Goal: Ask a question: Seek information or help from site administrators or community

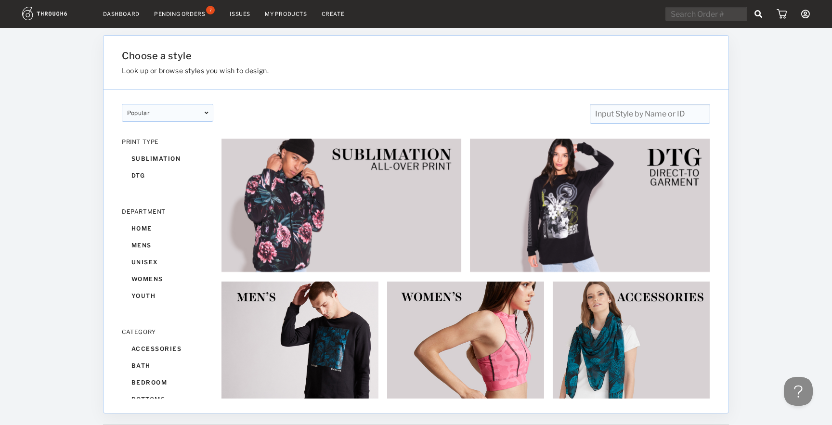
click at [114, 15] on link "Dashboard" at bounding box center [121, 14] width 37 height 7
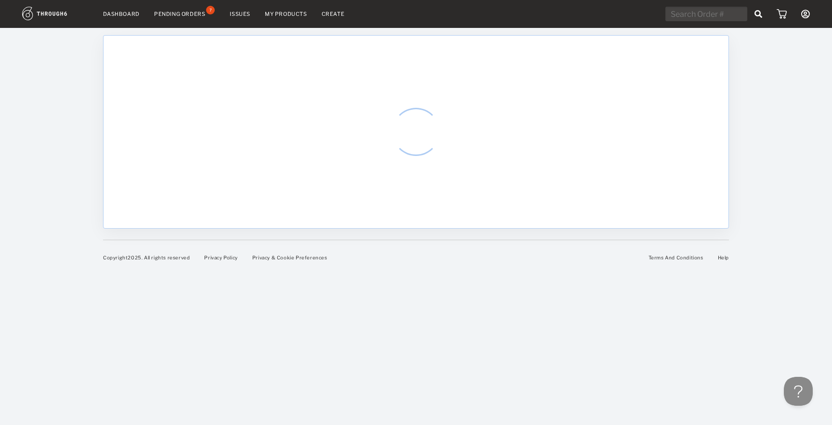
select select "8"
select select "2025"
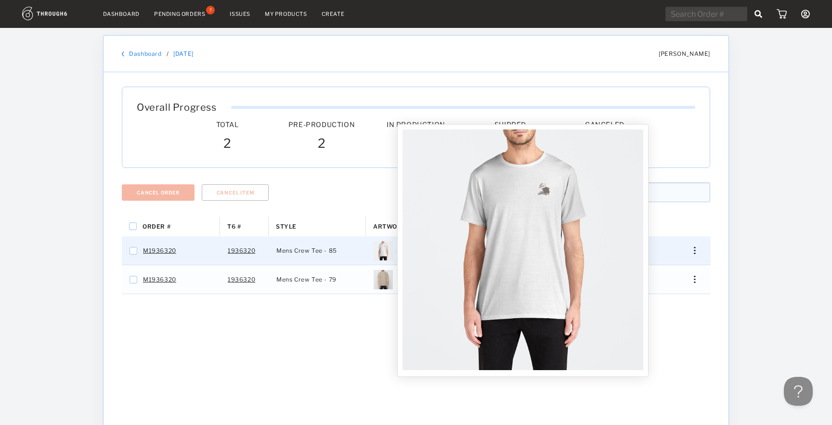
click at [383, 251] on img "Press SPACE to select this row." at bounding box center [382, 250] width 19 height 19
checkbox input "false"
checkbox input "true"
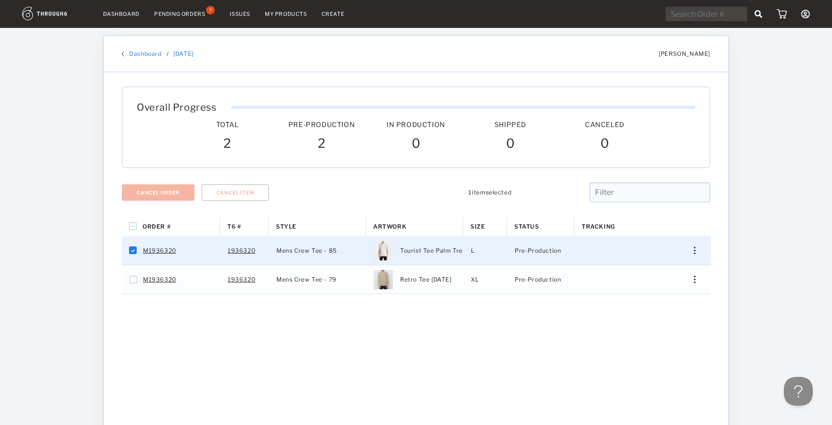
click at [314, 316] on div "Order # T6 # Style" at bounding box center [416, 379] width 588 height 325
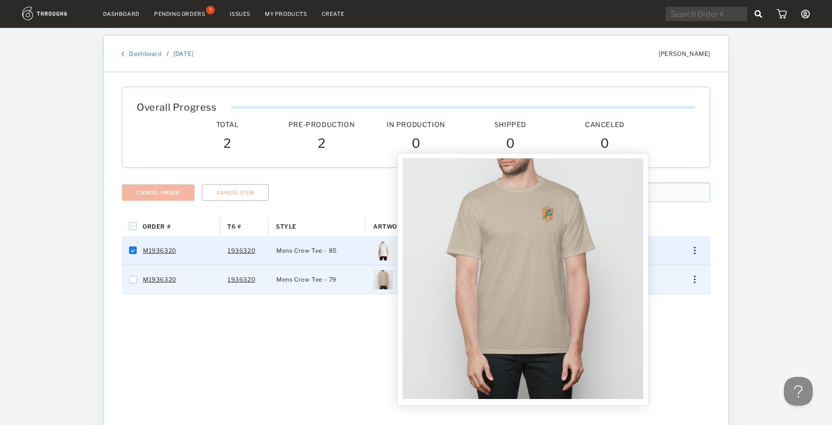
click at [385, 277] on img "Press SPACE to select this row." at bounding box center [382, 279] width 19 height 19
checkbox input "true"
click at [385, 277] on img "Press SPACE to deselect this row." at bounding box center [382, 279] width 19 height 19
checkbox input "false"
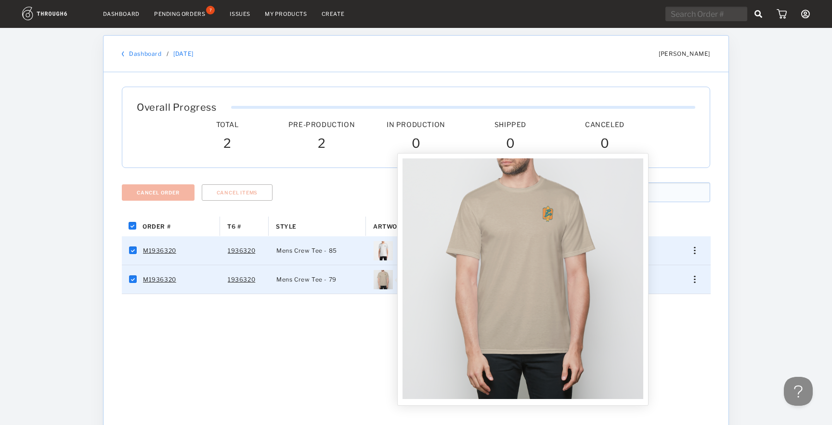
checkbox input "false"
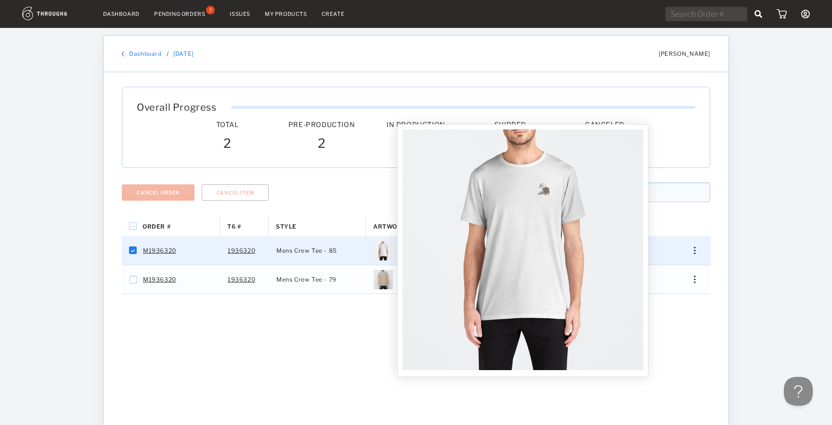
click at [383, 256] on img "Press SPACE to deselect this row." at bounding box center [382, 250] width 19 height 19
checkbox input "false"
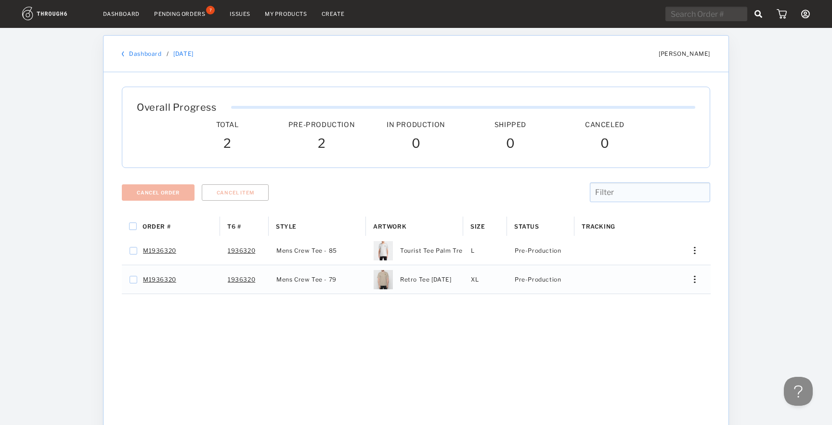
click at [374, 346] on div "Order # T6 # Style" at bounding box center [416, 379] width 588 height 325
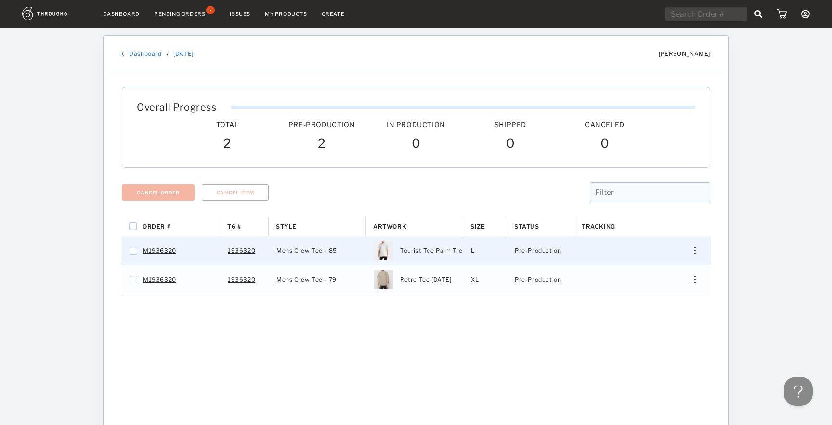
click at [447, 249] on span "Tourist Tee Palm Trees Aug 25" at bounding box center [445, 250] width 91 height 13
checkbox input "false"
click at [545, 252] on span "Pre-Production" at bounding box center [537, 250] width 46 height 13
checkbox input "false"
click at [546, 250] on span "Pre-Production" at bounding box center [537, 250] width 46 height 13
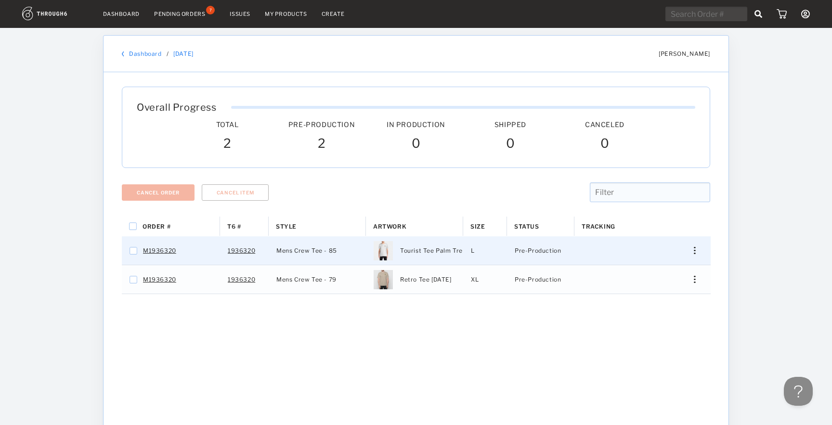
checkbox input "false"
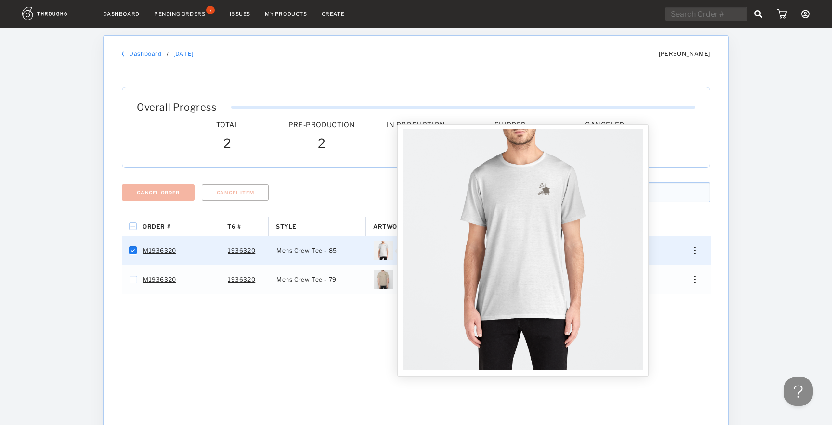
click at [383, 252] on img "Press SPACE to deselect this row." at bounding box center [382, 250] width 19 height 19
checkbox input "false"
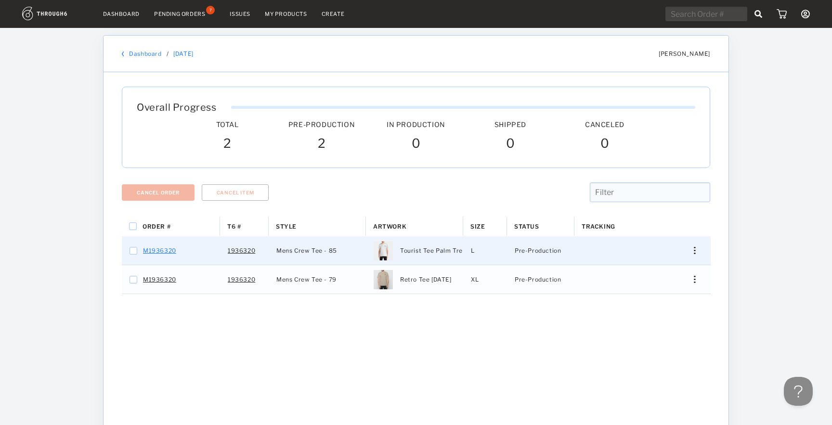
click at [163, 248] on link "M1936320" at bounding box center [159, 250] width 33 height 13
checkbox input "false"
checkbox input "true"
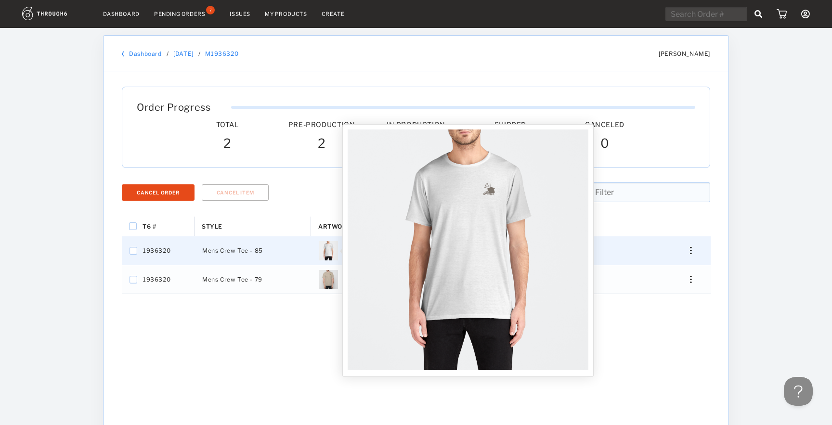
click at [333, 249] on img "Press SPACE to select this row." at bounding box center [328, 250] width 19 height 19
checkbox input "false"
click at [466, 237] on img at bounding box center [467, 249] width 241 height 241
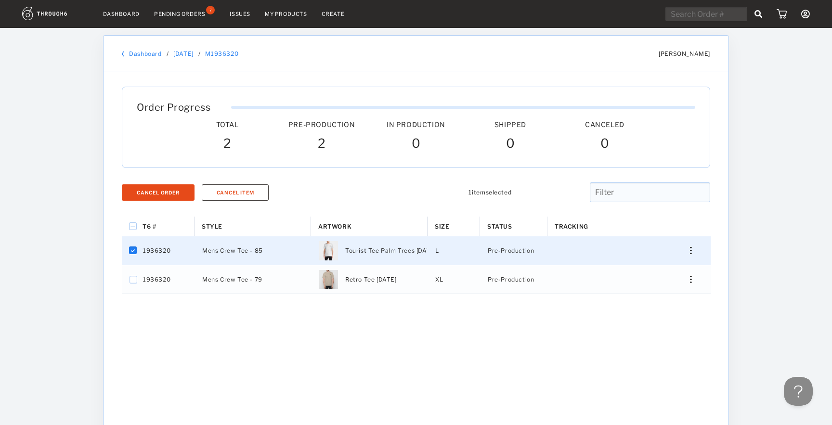
click at [157, 250] on span "1936320" at bounding box center [156, 250] width 27 height 13
checkbox input "false"
click at [157, 250] on span "1936320" at bounding box center [156, 250] width 27 height 13
checkbox input "false"
click at [157, 250] on span "1936320" at bounding box center [156, 250] width 27 height 13
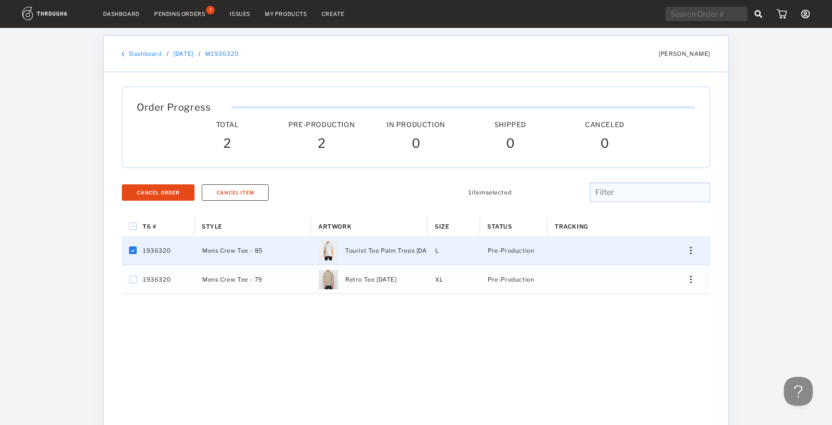
checkbox input "false"
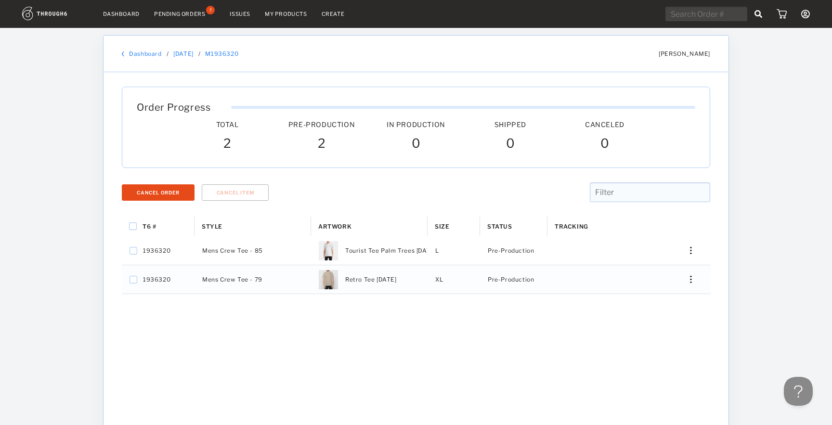
click at [186, 8] on nav "Dashboard Pending Orders 7 Issues My Products Create My Account Create New Bran…" at bounding box center [415, 14] width 787 height 15
click at [184, 20] on nav "Dashboard Pending Orders 7 Issues My Products Create My Account Create New Bran…" at bounding box center [415, 14] width 787 height 15
click at [186, 13] on div "Pending Orders" at bounding box center [179, 14] width 51 height 7
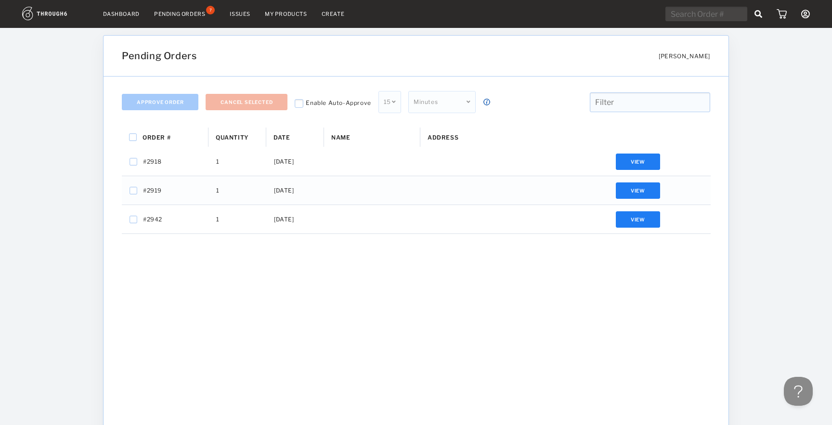
click at [115, 17] on nav "Dashboard Pending Orders 7 Issues My Products Create My Account Create New Bran…" at bounding box center [415, 14] width 787 height 15
click at [115, 12] on link "Dashboard" at bounding box center [121, 14] width 37 height 7
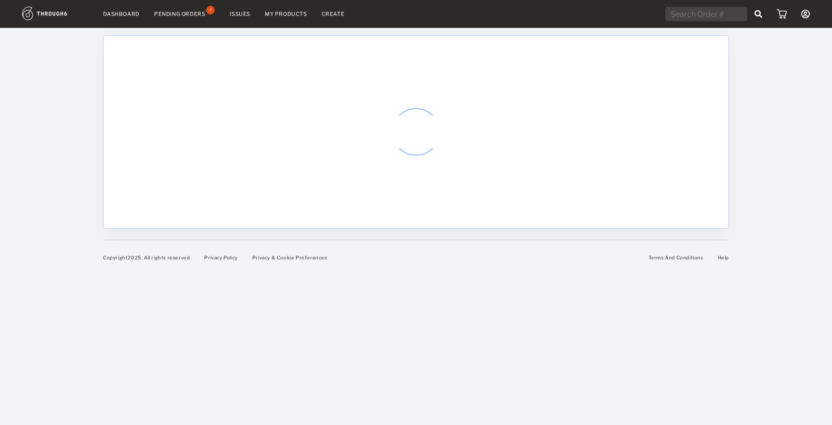
select select "8"
select select "2025"
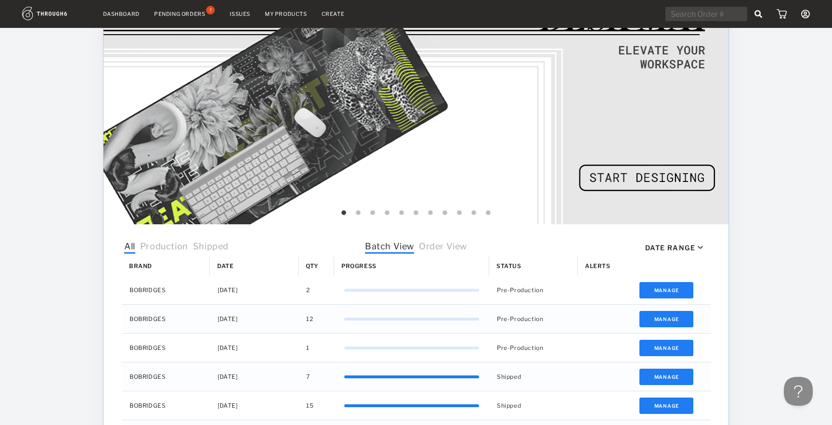
scroll to position [233, 0]
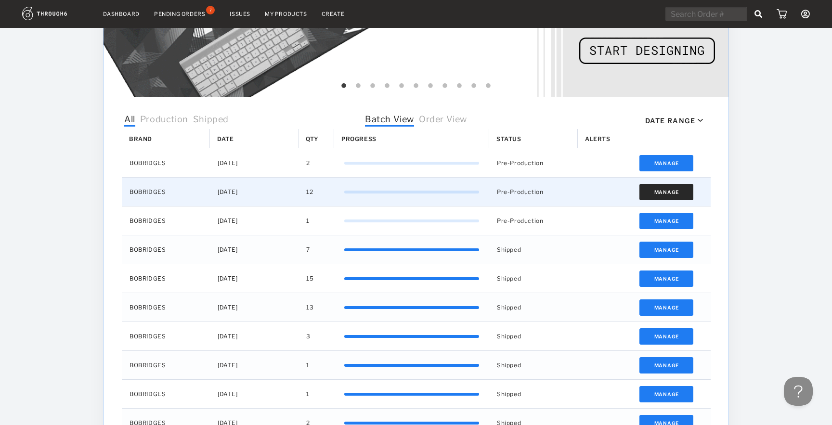
click at [668, 193] on button "Manage" at bounding box center [666, 192] width 54 height 16
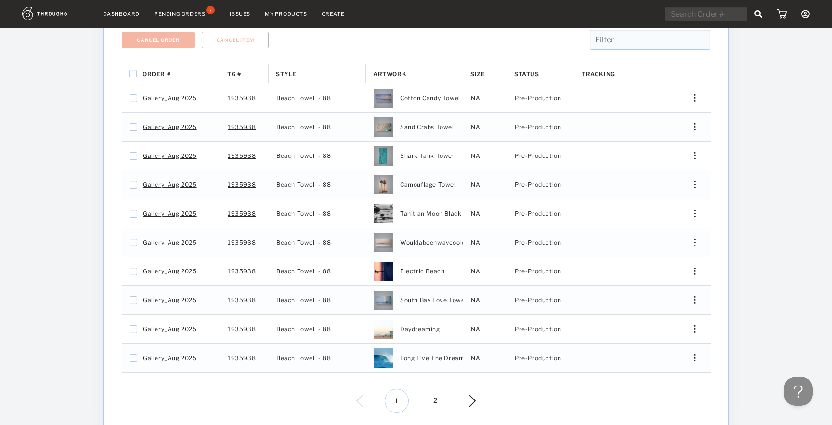
scroll to position [231, 0]
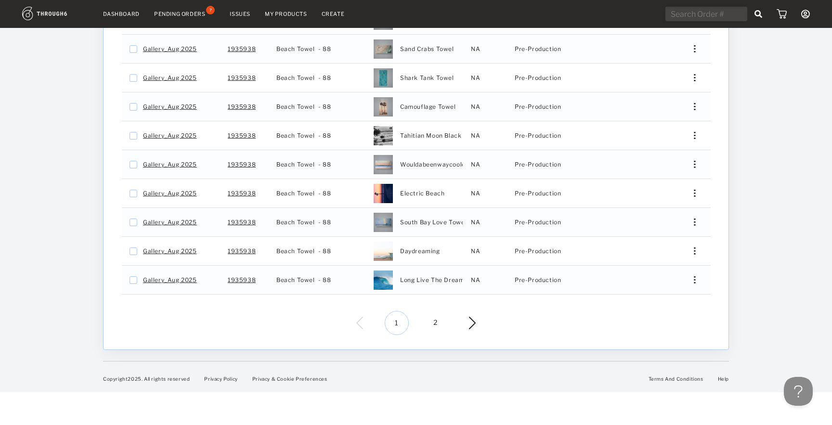
click at [478, 323] on div "1 2" at bounding box center [416, 323] width 596 height 24
click at [469, 323] on img at bounding box center [464, 323] width 21 height 13
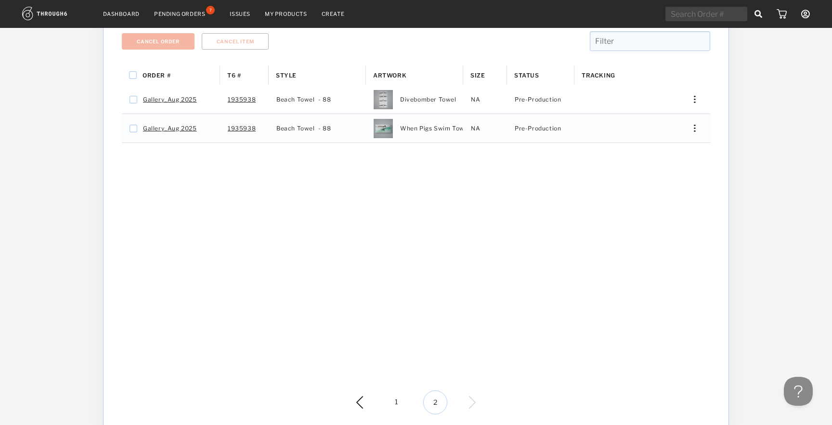
scroll to position [198, 0]
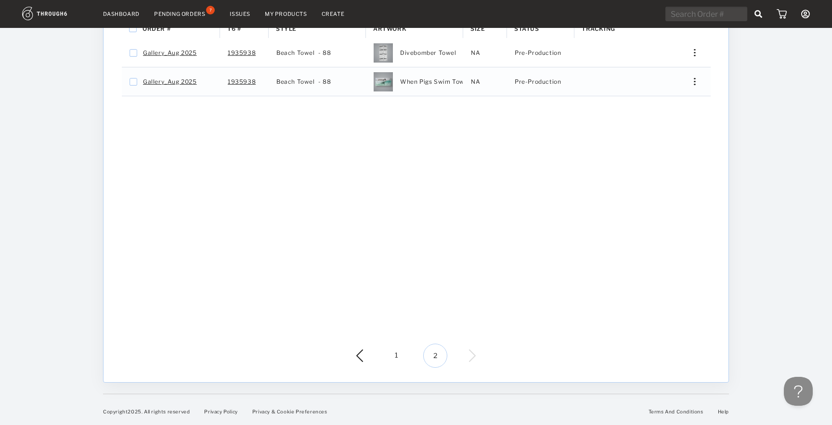
click at [359, 360] on img at bounding box center [366, 355] width 21 height 13
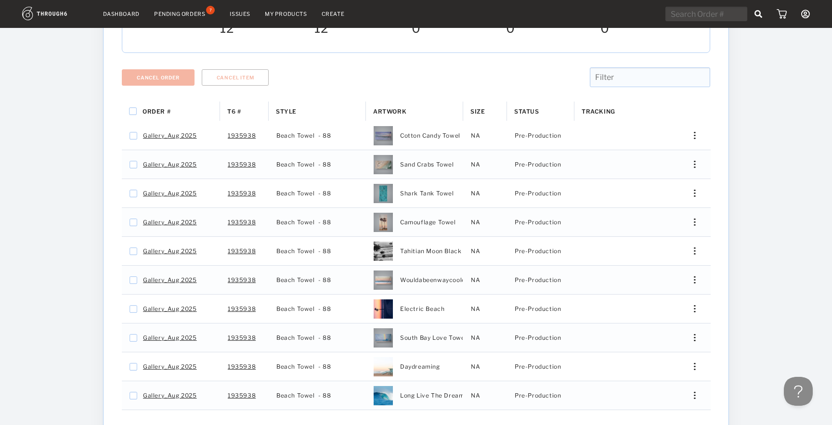
scroll to position [178, 0]
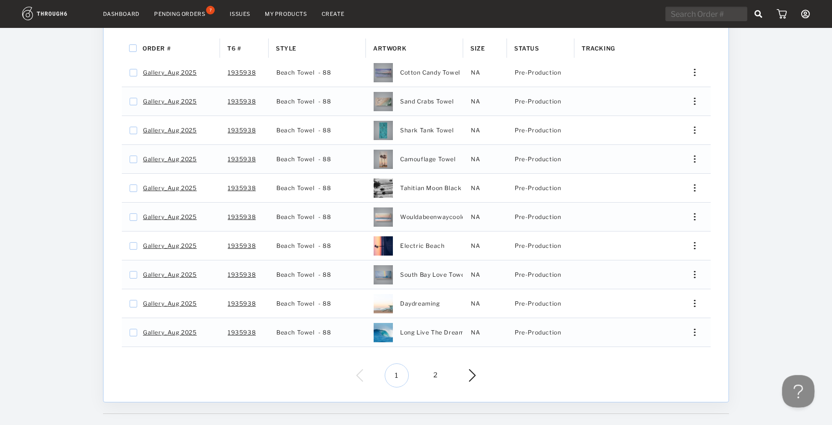
click at [792, 388] on button at bounding box center [796, 389] width 29 height 29
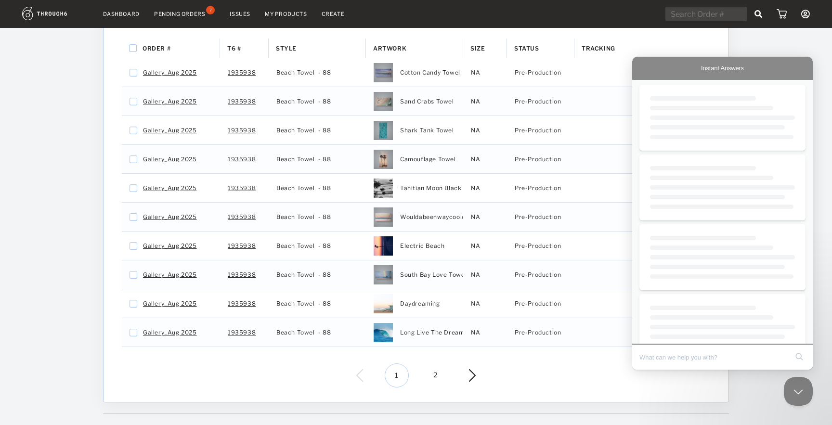
scroll to position [0, 0]
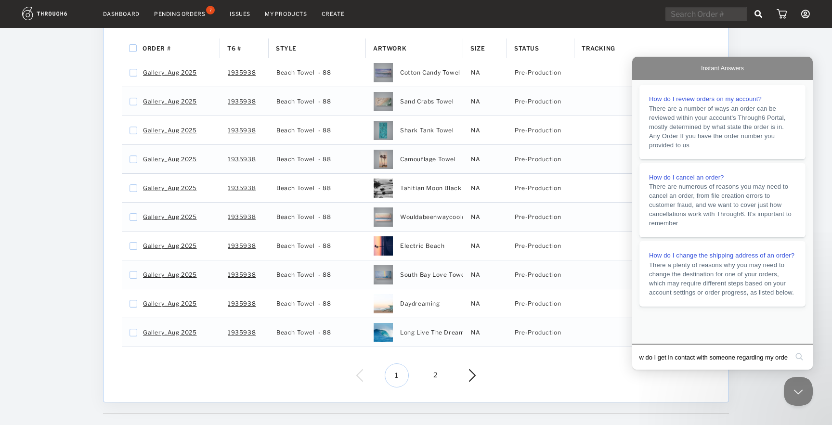
type input "how do I get in contact with someone regarding my order"
click button "search" at bounding box center [798, 356] width 15 height 15
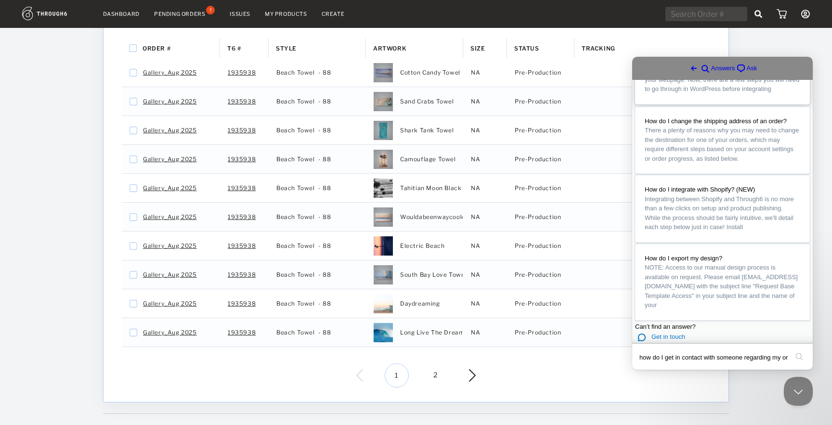
scroll to position [621, 0]
click at [677, 333] on span "Get in touch" at bounding box center [668, 336] width 34 height 7
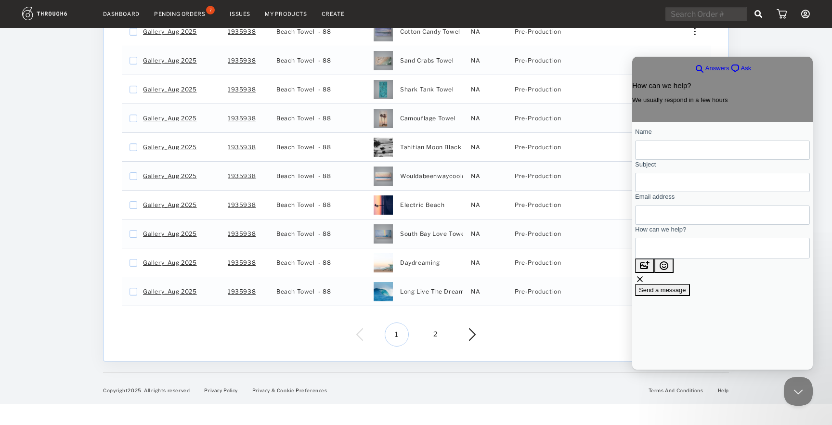
scroll to position [219, 0]
type input "Mary Pat Chmiel"
click at [696, 191] on input "(4) Emails Unreplied to re: my order" at bounding box center [721, 182] width 159 height 17
click at [662, 191] on input "(4) Emails Unreplied to re: my order" at bounding box center [721, 182] width 159 height 17
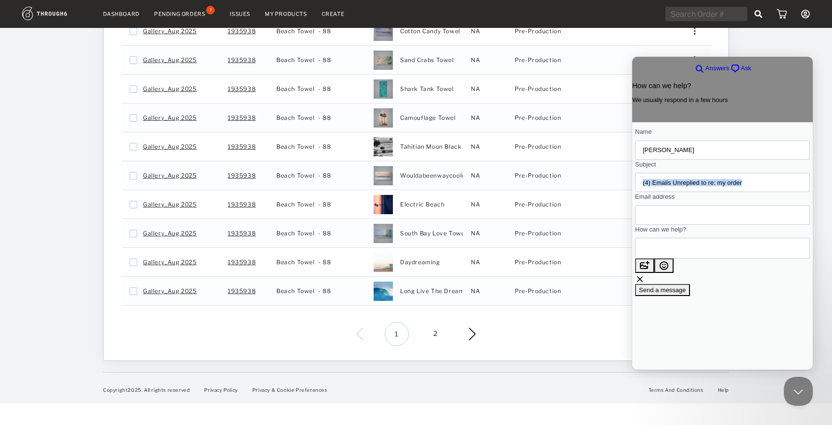
drag, startPoint x: 651, startPoint y: 189, endPoint x: 765, endPoint y: 190, distance: 113.6
click at [765, 190] on div "(4) Emails Unreplied to re: my order" at bounding box center [722, 182] width 175 height 19
click at [765, 190] on input "(4) Emails Unreplied to re: my order" at bounding box center [721, 182] width 159 height 17
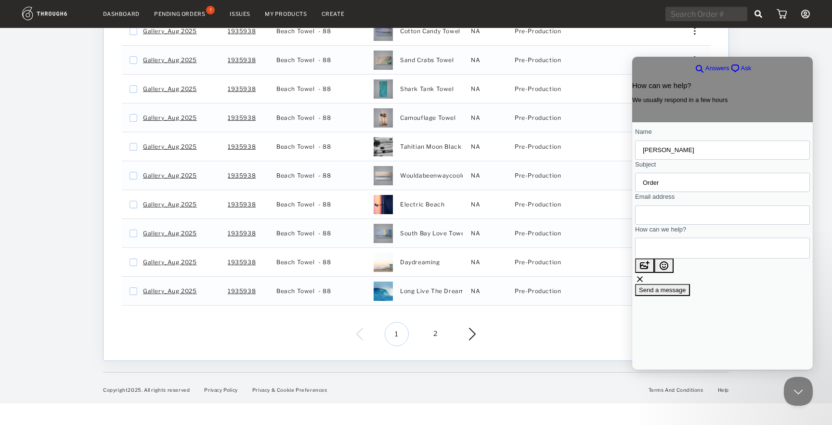
scroll to position [0, 0]
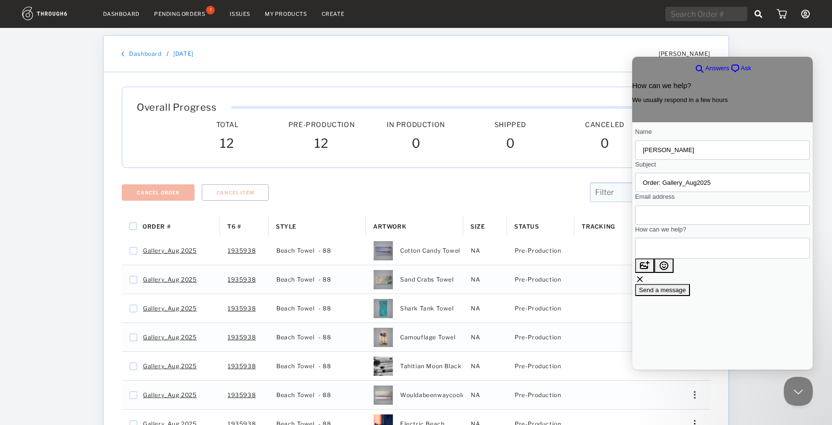
type input "Order: Gallery_Aug2025"
type input "MaryPat@bobridges.com"
click at [711, 258] on textarea "How can we help?" at bounding box center [685, 248] width 87 height 20
type textarea "I placed"
click at [652, 190] on input "Order: Gallery_Aug2025" at bounding box center [721, 182] width 159 height 17
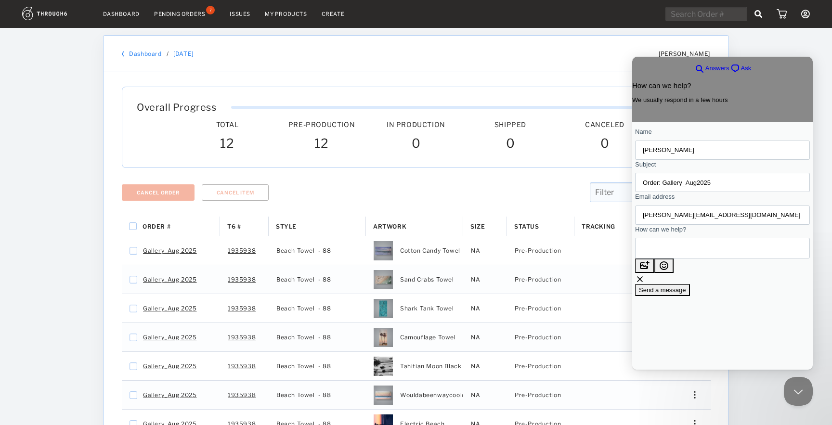
click at [668, 188] on input "Order: Gallery_Aug2025" at bounding box center [721, 182] width 159 height 17
type input "Order from over a month ago: Gallery_Aug2025"
click at [688, 254] on textarea "I placed" at bounding box center [685, 248] width 87 height 20
click at [689, 258] on textarea "I placed" at bounding box center [685, 248] width 87 height 20
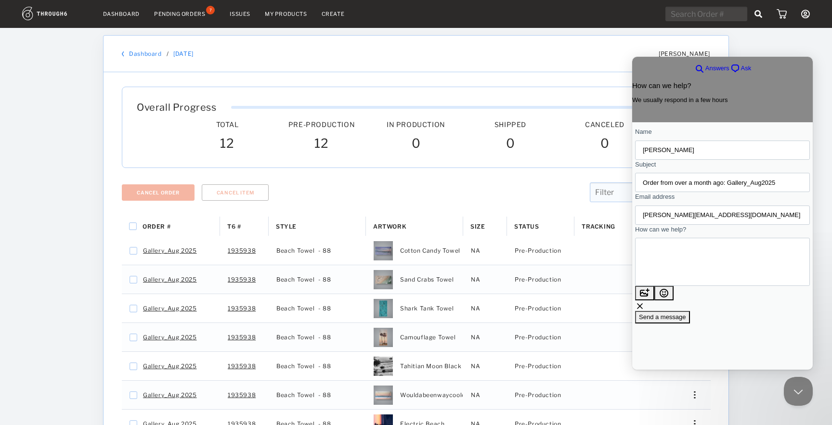
scroll to position [11, 0]
type textarea "I placed the order Gallery_Aug2025 over a month ago, and it still shows as bein…"
click at [686, 330] on span "Send a message" at bounding box center [662, 326] width 47 height 7
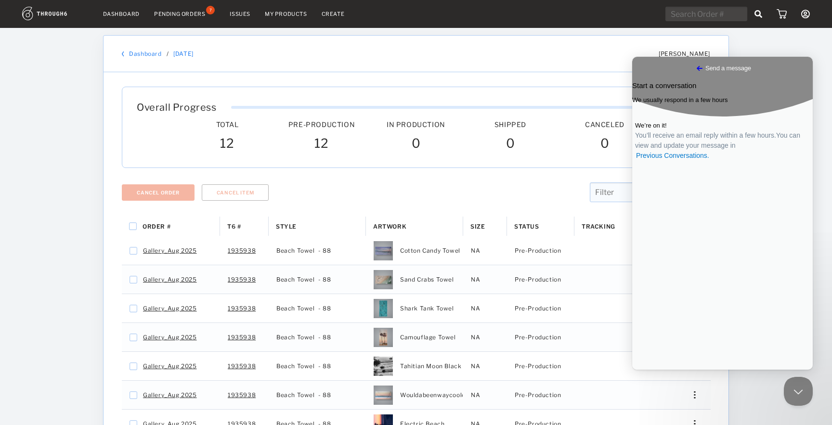
click at [693, 65] on span "Go back" at bounding box center [699, 69] width 12 height 12
